Goal: Information Seeking & Learning: Understand process/instructions

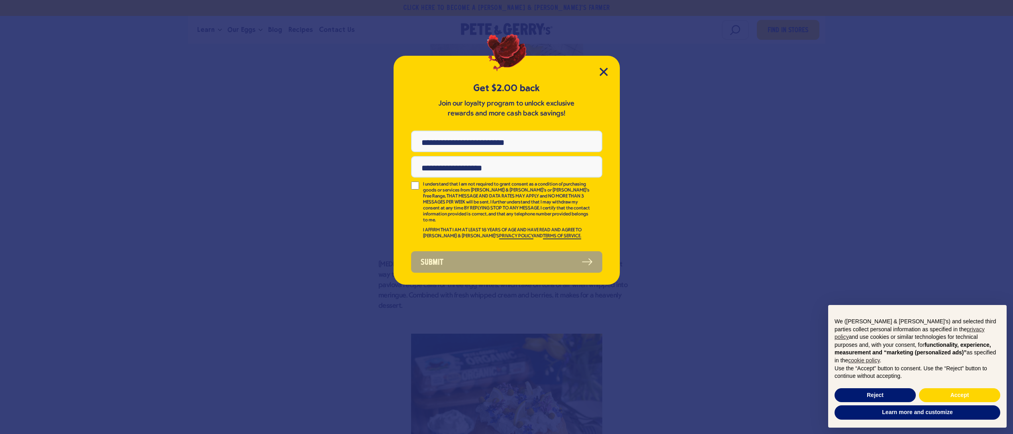
click at [592, 72] on div "Get $2.00 back Join our loyalty program to unlock exclusive rewards and more ca…" at bounding box center [507, 170] width 226 height 229
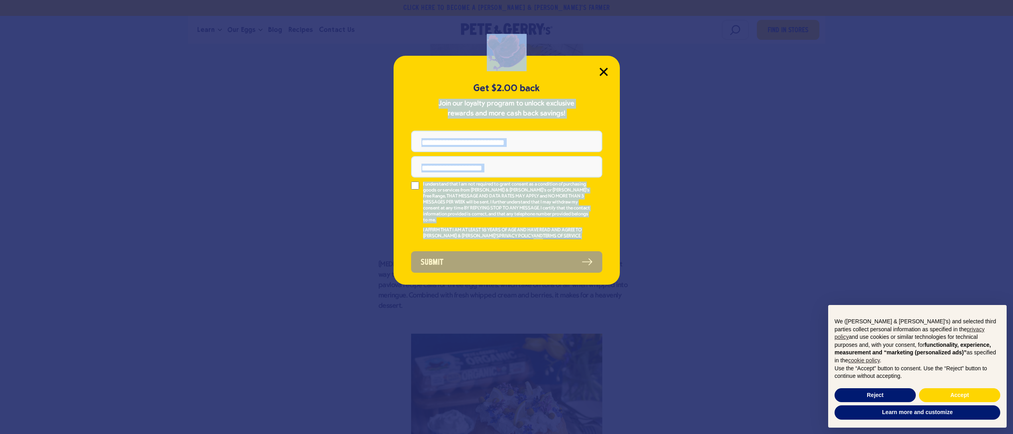
click at [599, 72] on div "Get $2.00 back Join our loyalty program to unlock exclusive rewards and more ca…" at bounding box center [507, 170] width 226 height 229
click at [607, 71] on icon "Close Modal" at bounding box center [604, 72] width 8 height 8
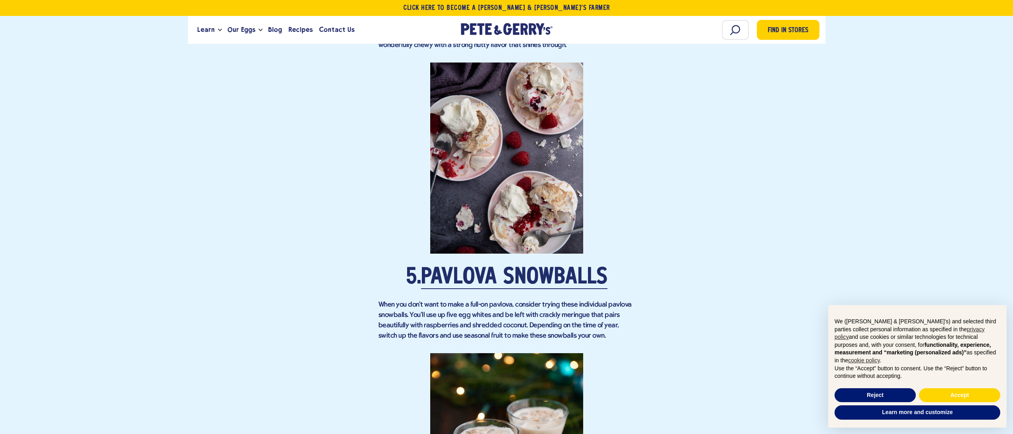
scroll to position [1793, 0]
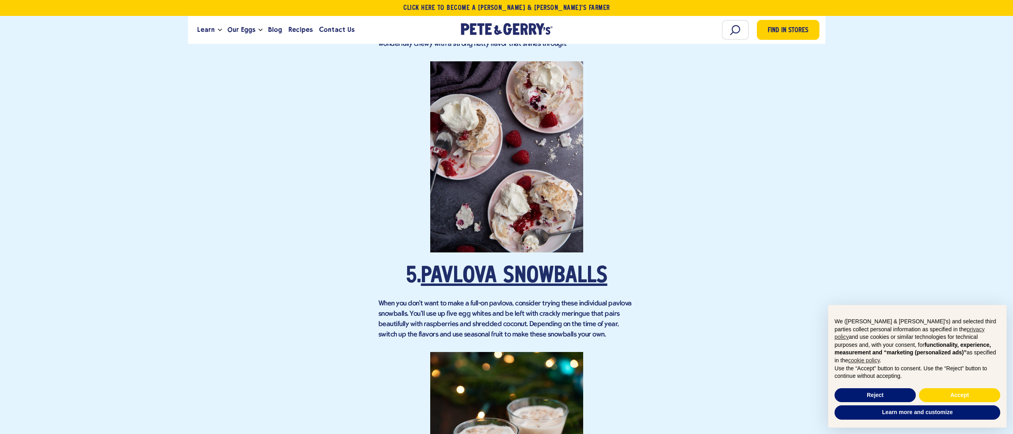
click at [481, 266] on link "Pavlova Snowballs" at bounding box center [514, 277] width 186 height 22
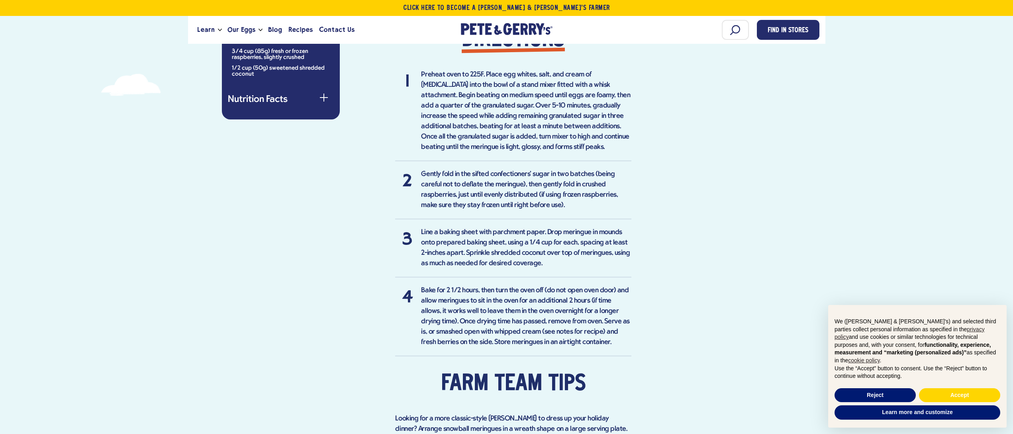
scroll to position [558, 0]
click at [442, 171] on li "Gently fold in the sifted confectioners' sugar in two batches (being careful no…" at bounding box center [513, 193] width 236 height 50
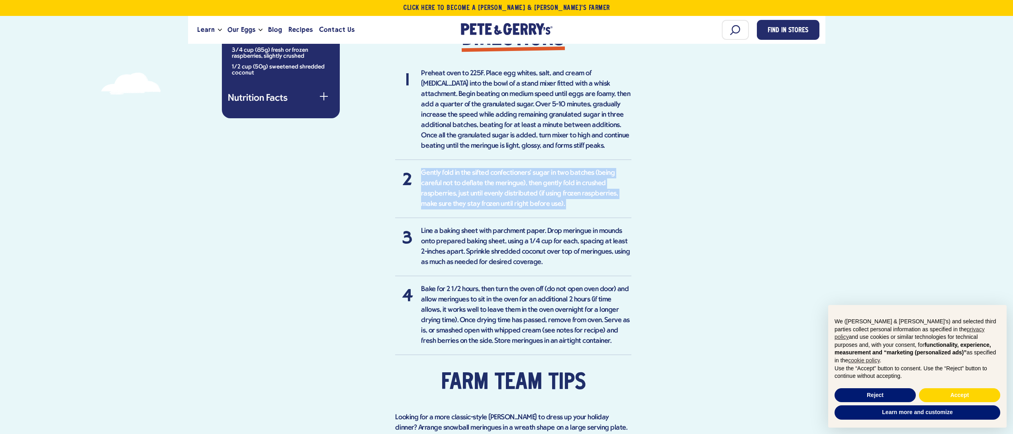
drag, startPoint x: 442, startPoint y: 171, endPoint x: 487, endPoint y: 178, distance: 45.2
click at [443, 171] on li "Gently fold in the sifted confectioners' sugar in two batches (being careful no…" at bounding box center [513, 193] width 236 height 50
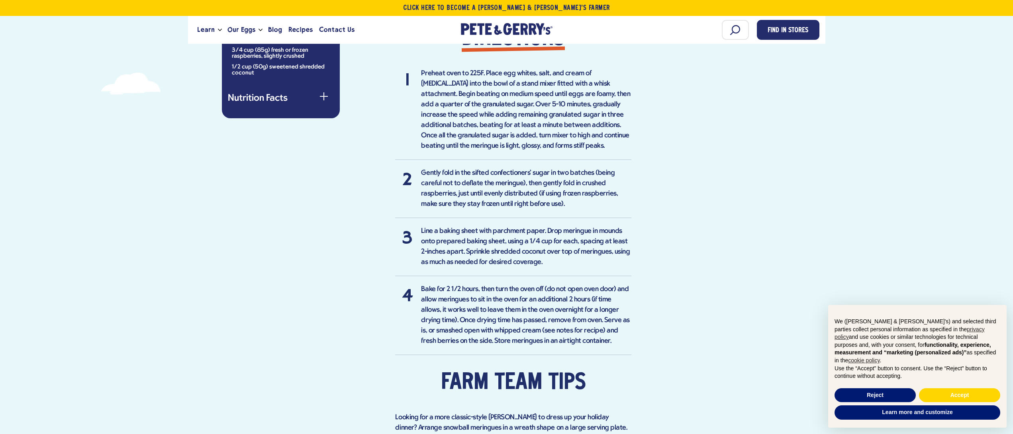
click at [505, 237] on li "Line a baking sheet with parchment paper. Drop meringue in mounds onto prepared…" at bounding box center [513, 251] width 236 height 50
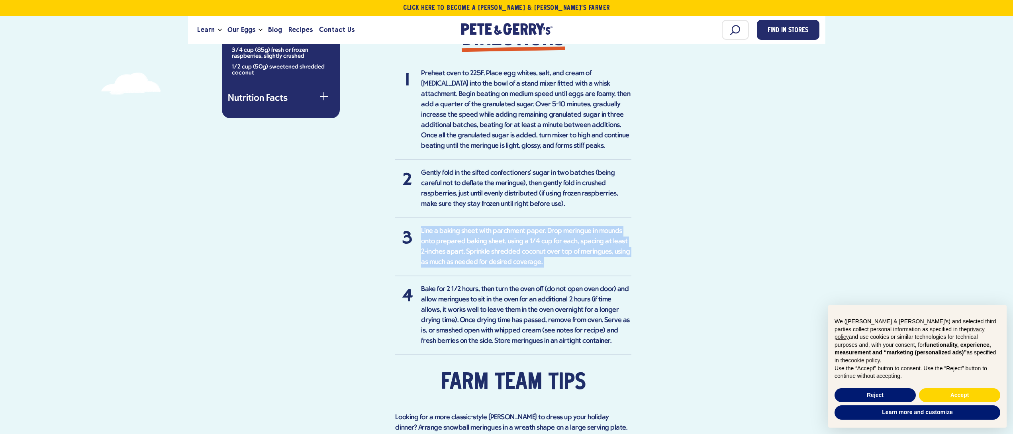
click at [505, 237] on li "Line a baking sheet with parchment paper. Drop meringue in mounds onto prepared…" at bounding box center [513, 251] width 236 height 50
click at [504, 226] on li "Line a baking sheet with parchment paper. Drop meringue in mounds onto prepared…" at bounding box center [513, 251] width 236 height 50
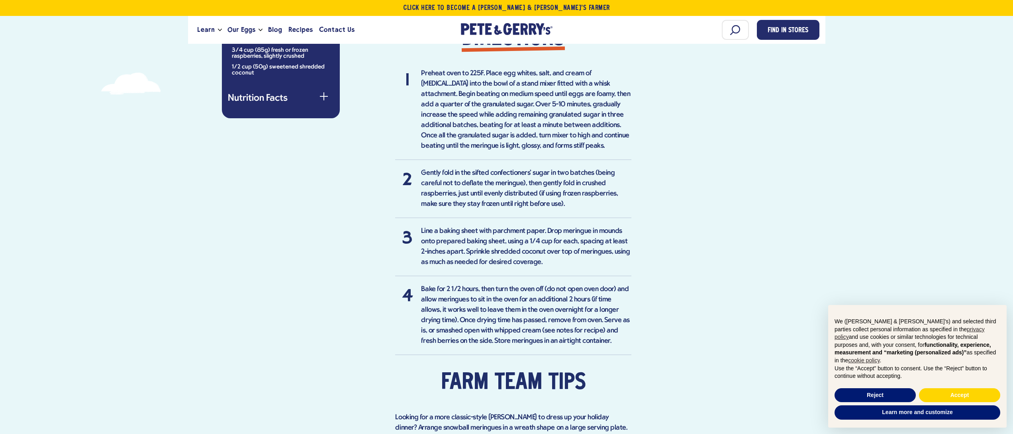
click at [512, 261] on li "Line a baking sheet with parchment paper. Drop meringue in mounds onto prepared…" at bounding box center [513, 251] width 236 height 50
click at [510, 285] on li "Bake for 2 1/2 hours, then turn the oven off (do not open oven door) and allow …" at bounding box center [513, 320] width 236 height 71
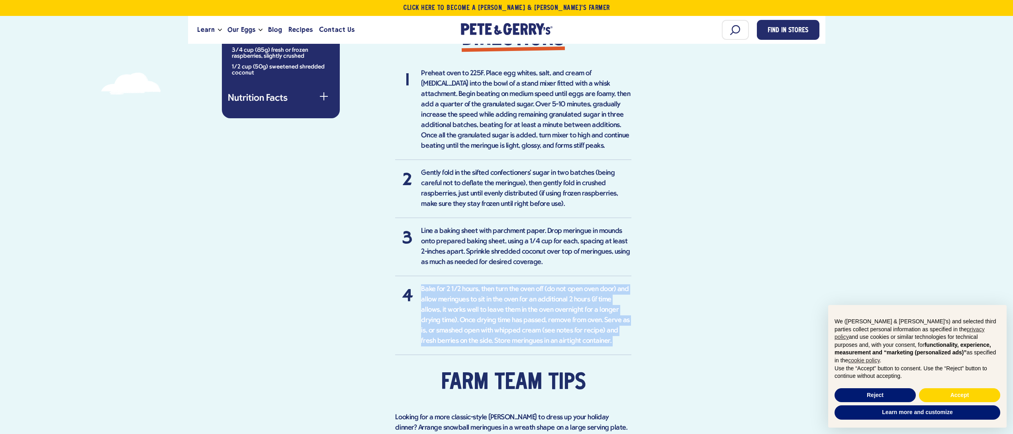
click at [510, 285] on li "Bake for 2 1/2 hours, then turn the oven off (do not open oven door) and allow …" at bounding box center [513, 320] width 236 height 71
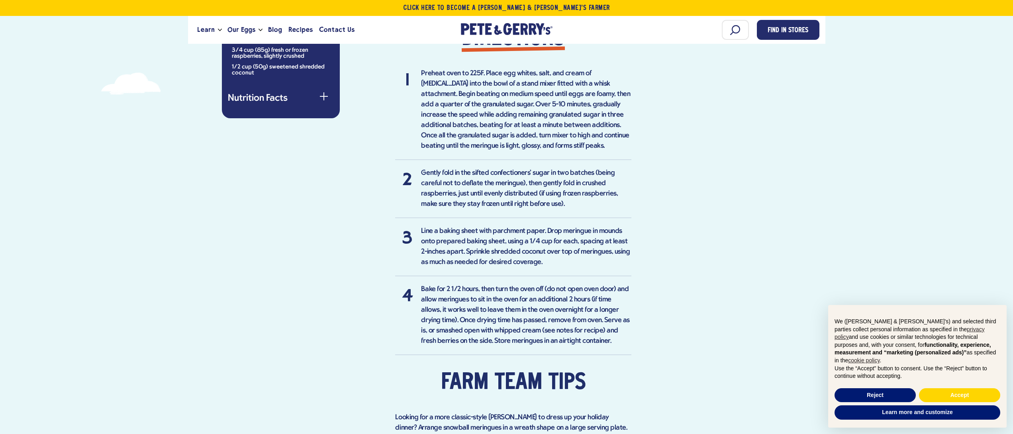
click at [500, 243] on li "Line a baking sheet with parchment paper. Drop meringue in mounds onto prepared…" at bounding box center [513, 251] width 236 height 50
click at [477, 306] on li "Bake for 2 1/2 hours, then turn the oven off (do not open oven door) and allow …" at bounding box center [513, 320] width 236 height 71
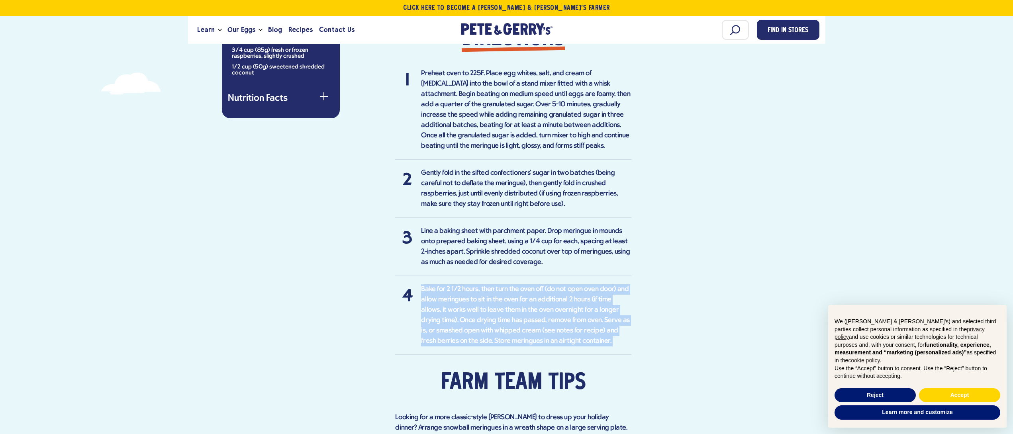
click at [477, 306] on li "Bake for 2 1/2 hours, then turn the oven off (do not open oven door) and allow …" at bounding box center [513, 320] width 236 height 71
click at [477, 285] on li "Bake for 2 1/2 hours, then turn the oven off (do not open oven door) and allow …" at bounding box center [513, 320] width 236 height 71
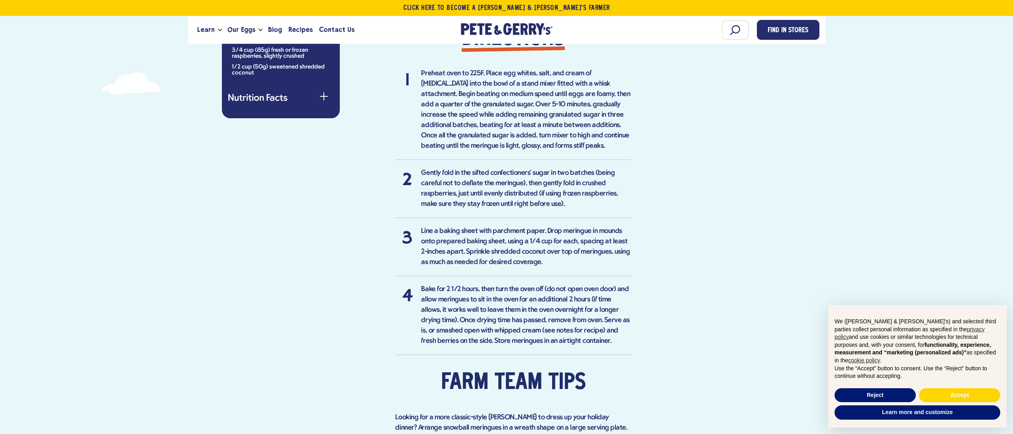
click at [508, 285] on li "Bake for 2 1/2 hours, then turn the oven off (do not open oven door) and allow …" at bounding box center [513, 320] width 236 height 71
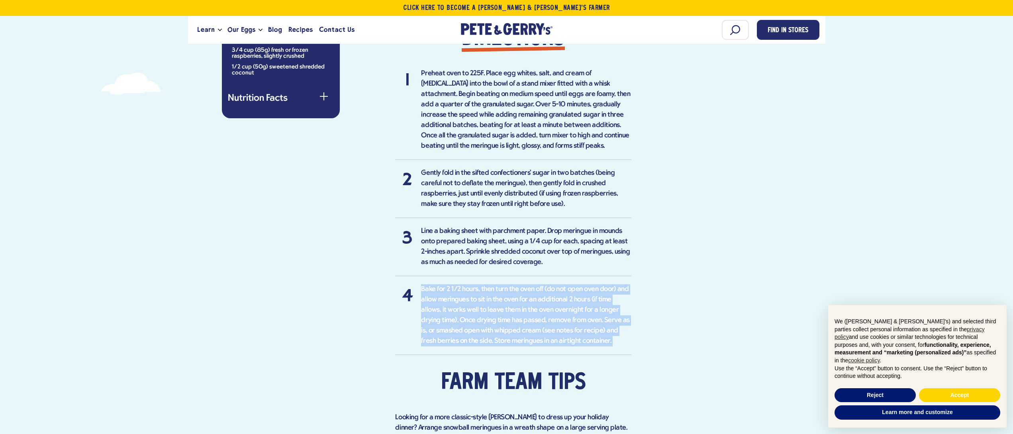
drag, startPoint x: 508, startPoint y: 283, endPoint x: 512, endPoint y: 273, distance: 10.6
click at [508, 285] on li "Bake for 2 1/2 hours, then turn the oven off (do not open oven door) and allow …" at bounding box center [513, 320] width 236 height 71
click at [512, 269] on ol "Preheat oven to 225F. Place egg whites, salt, and cream of tartar into the bowl…" at bounding box center [513, 212] width 236 height 287
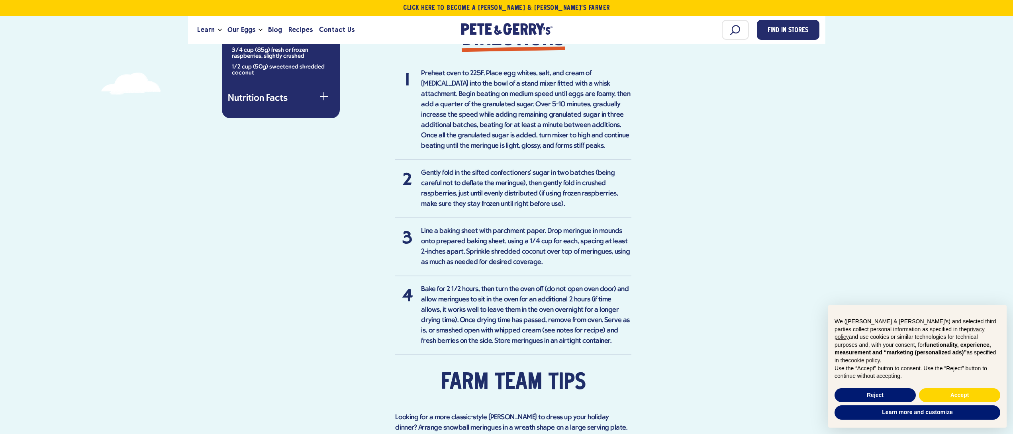
click at [503, 285] on li "Bake for 2 1/2 hours, then turn the oven off (do not open oven door) and allow …" at bounding box center [513, 320] width 236 height 71
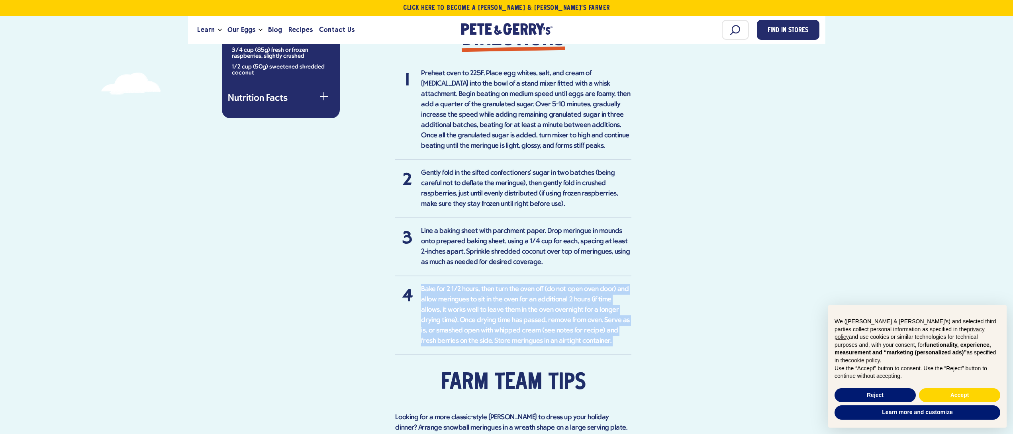
click at [503, 285] on li "Bake for 2 1/2 hours, then turn the oven off (do not open oven door) and allow …" at bounding box center [513, 320] width 236 height 71
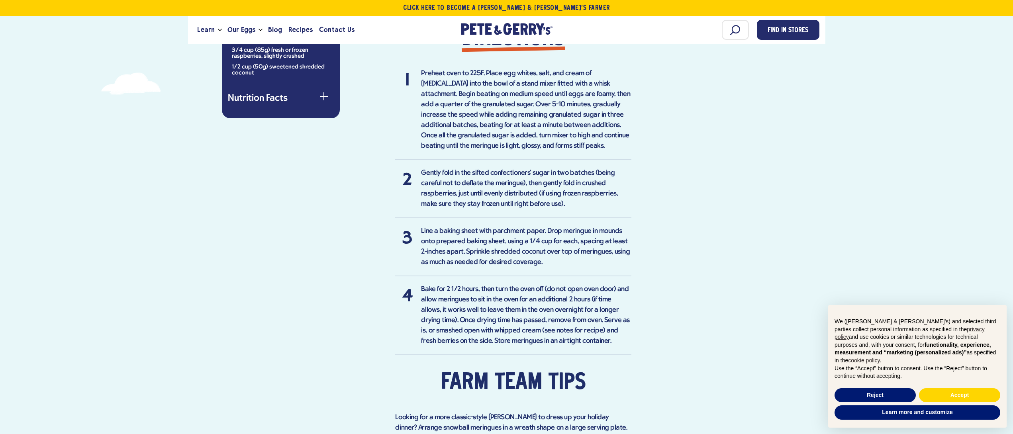
click at [499, 253] on li "Line a baking sheet with parchment paper. Drop meringue in mounds onto prepared…" at bounding box center [513, 251] width 236 height 50
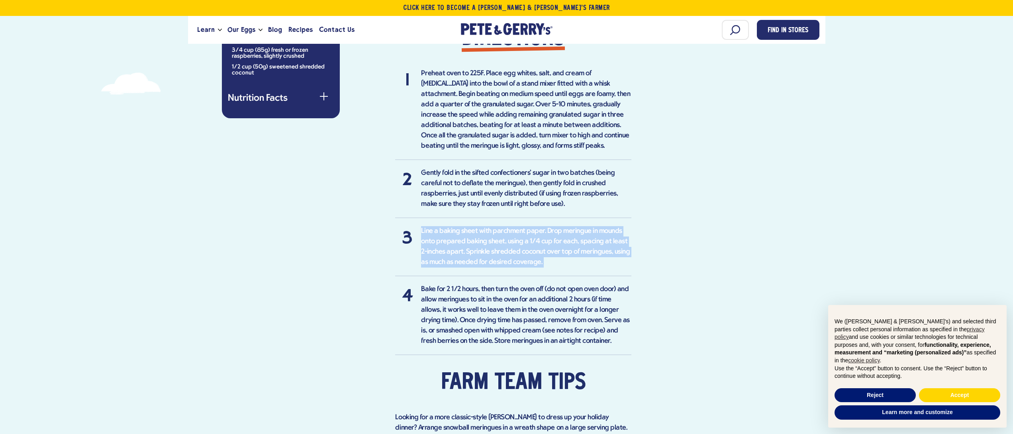
click at [499, 253] on li "Line a baking sheet with parchment paper. Drop meringue in mounds onto prepared…" at bounding box center [513, 251] width 236 height 50
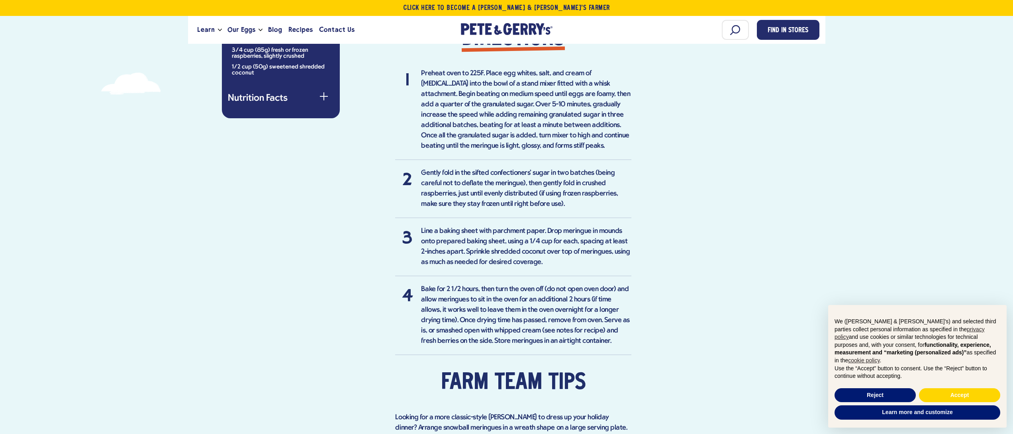
click at [503, 285] on li "Bake for 2 1/2 hours, then turn the oven off (do not open oven door) and allow …" at bounding box center [513, 320] width 236 height 71
